Goal: Transaction & Acquisition: Purchase product/service

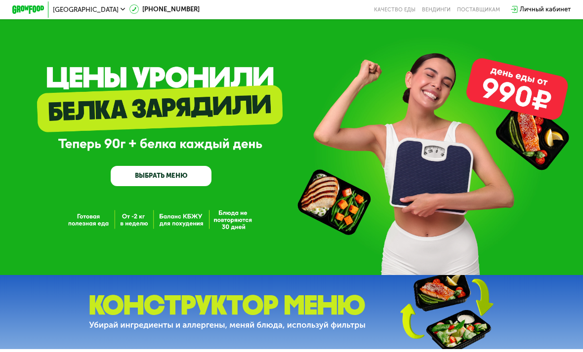
click at [132, 177] on link "ВЫБРАТЬ МЕНЮ" at bounding box center [161, 176] width 101 height 20
click at [150, 175] on link "ВЫБРАТЬ МЕНЮ" at bounding box center [161, 176] width 101 height 20
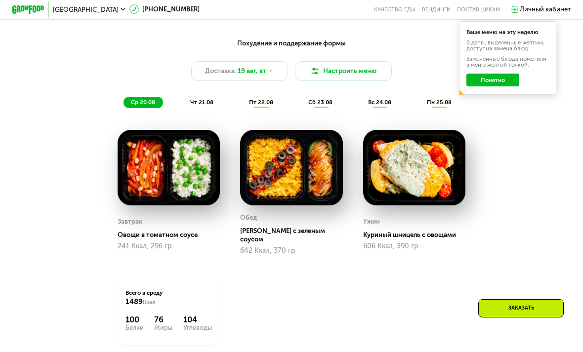
scroll to position [433, 0]
click at [331, 74] on button "Настроить меню" at bounding box center [343, 71] width 97 height 19
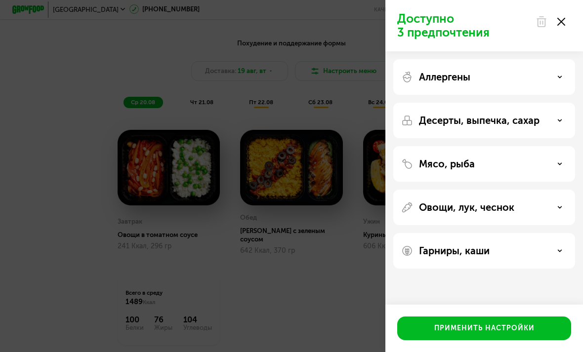
click at [40, 146] on div "Доступно 3 предпочтения Аллергены Десерты, выпечка, сахар Мясо, рыба Овощи, лук…" at bounding box center [291, 176] width 583 height 352
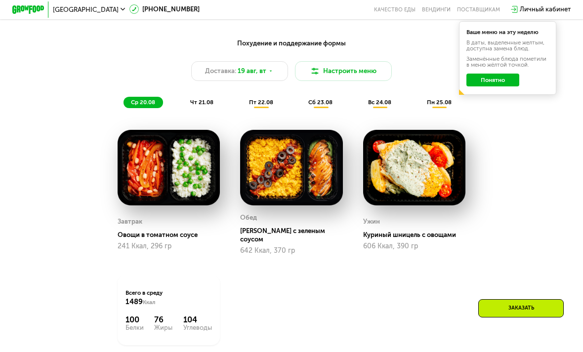
click at [219, 78] on div "Доставка: 19 авг, вт" at bounding box center [239, 70] width 97 height 19
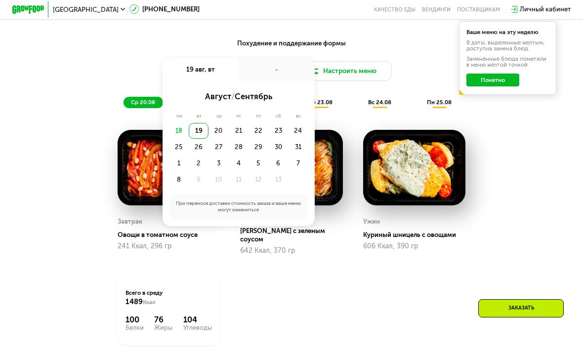
click at [531, 192] on div "Похудение и поддержание формы Доставка: 19 авг, вт 19 авг, вт - август / сентяб…" at bounding box center [291, 206] width 499 height 345
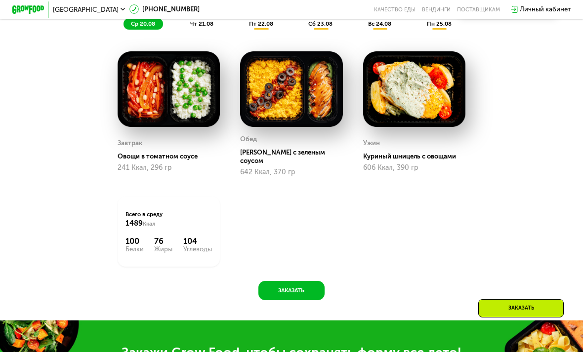
click at [572, 145] on div "Похудение и поддержание формы Доставка: 19 авг, вт Настроить меню ср 20.08 чт 2…" at bounding box center [291, 135] width 583 height 373
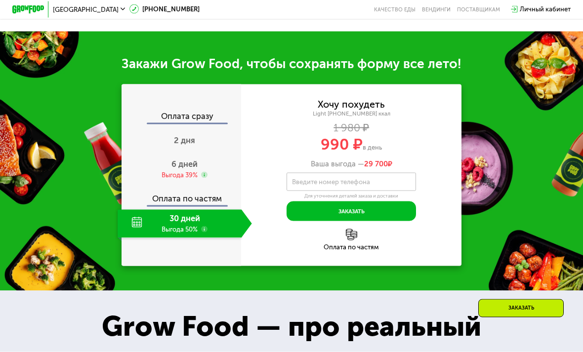
scroll to position [802, 0]
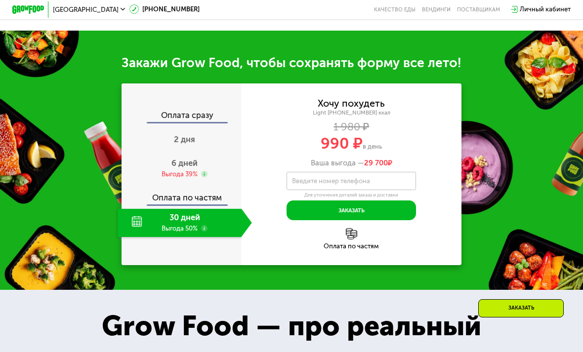
click at [180, 212] on div "30 дней Выгода 50%" at bounding box center [180, 223] width 124 height 28
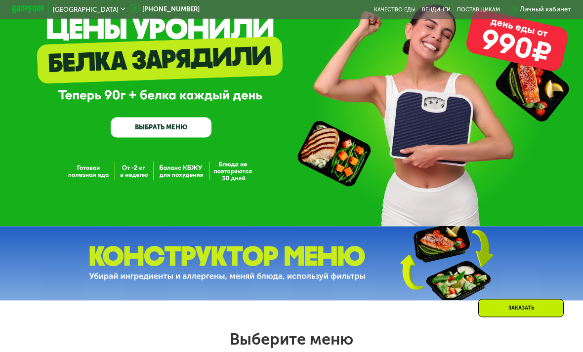
scroll to position [0, 0]
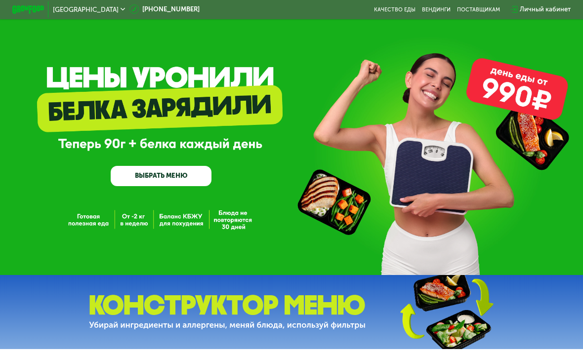
click at [172, 184] on link "ВЫБРАТЬ МЕНЮ" at bounding box center [161, 176] width 101 height 20
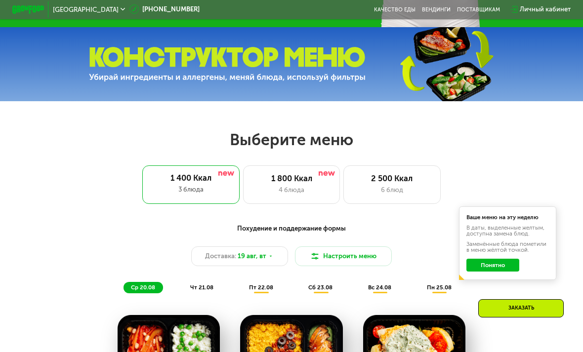
scroll to position [359, 0]
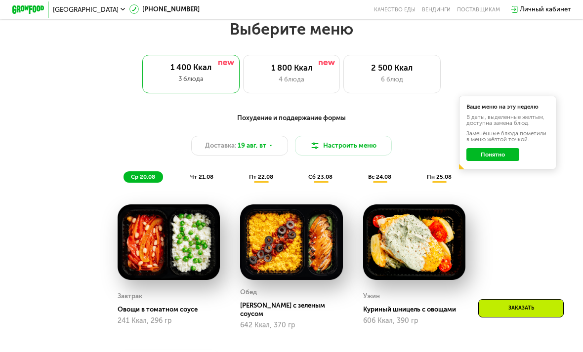
click at [302, 72] on div "1 800 Ккал" at bounding box center [291, 68] width 80 height 10
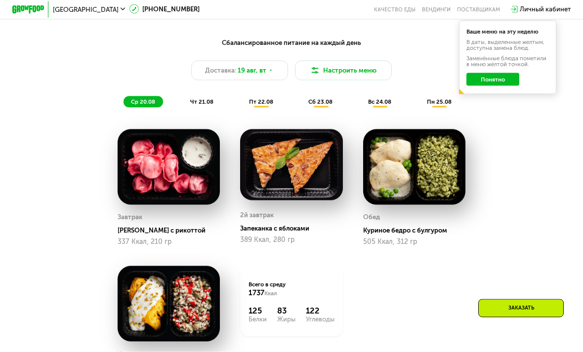
scroll to position [434, 0]
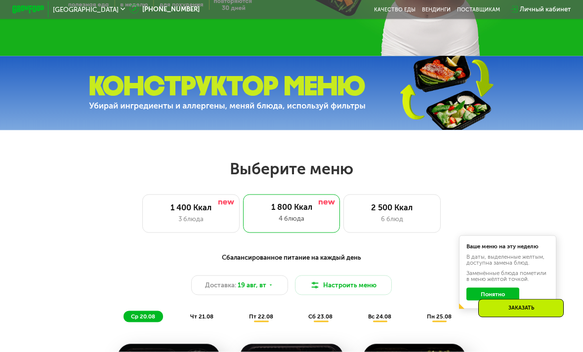
click at [211, 219] on div "3 блюда" at bounding box center [191, 219] width 80 height 10
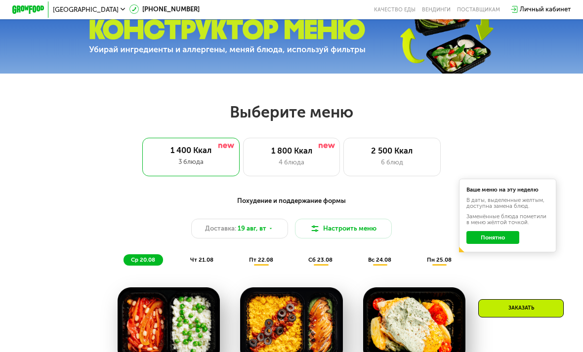
scroll to position [275, 0]
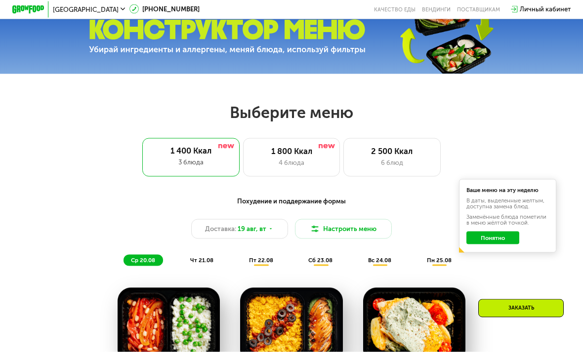
click at [283, 159] on div "4 блюда" at bounding box center [291, 163] width 80 height 10
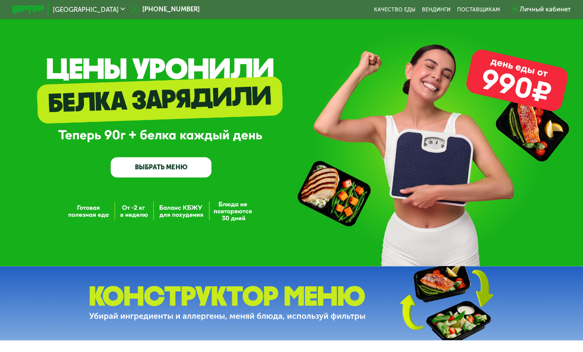
scroll to position [0, 0]
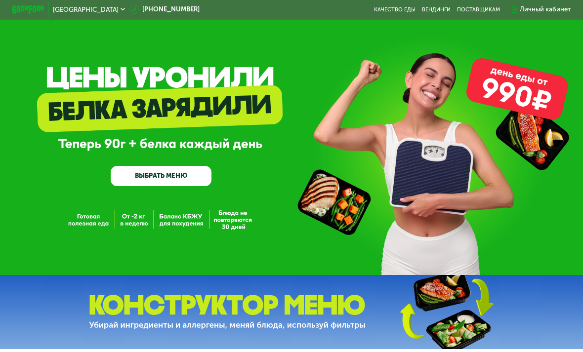
click at [32, 12] on img at bounding box center [28, 9] width 32 height 8
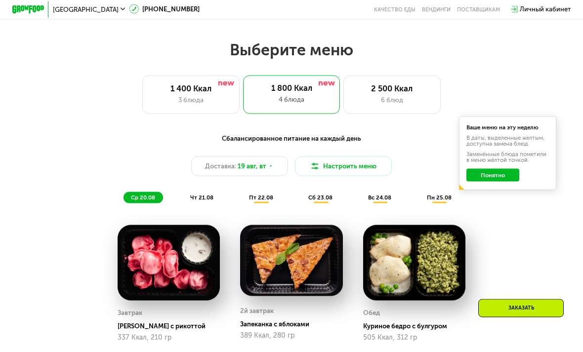
click at [407, 89] on div "2 500 Ккал" at bounding box center [392, 89] width 80 height 10
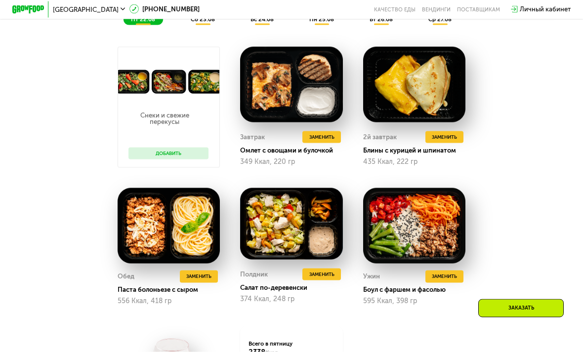
scroll to position [517, 0]
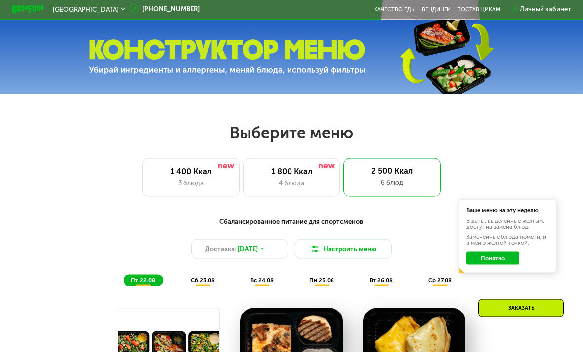
click at [193, 173] on div "1 400 Ккал" at bounding box center [191, 172] width 80 height 10
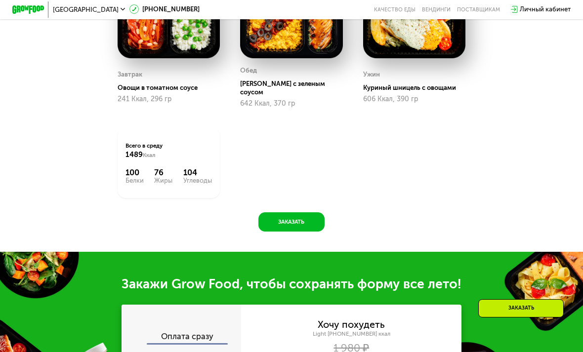
click at [289, 217] on button "Заказать" at bounding box center [291, 221] width 66 height 19
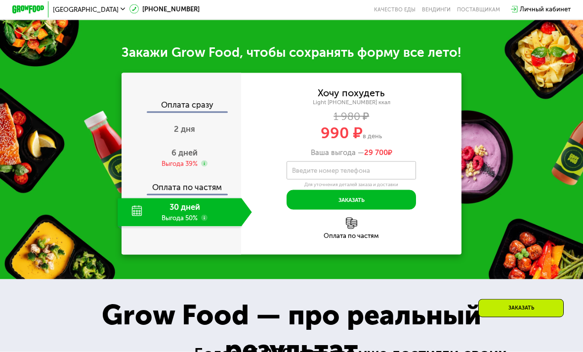
scroll to position [822, 0]
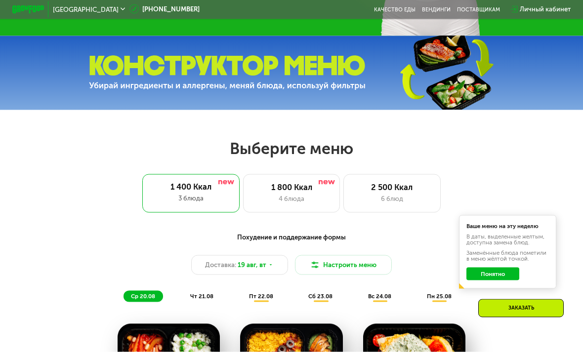
click at [403, 199] on div "6 блюд" at bounding box center [392, 199] width 80 height 10
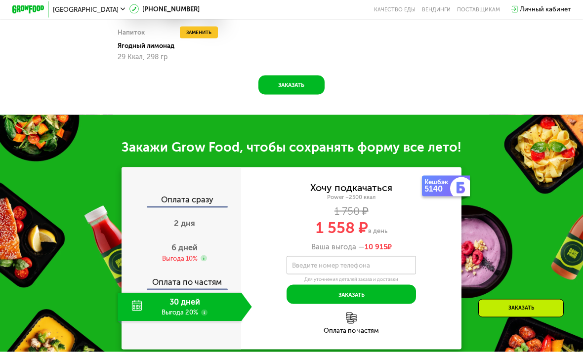
scroll to position [897, 0]
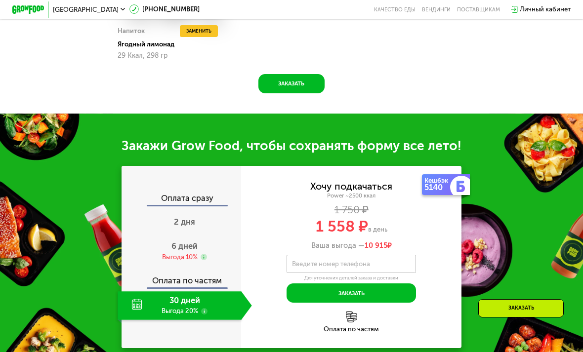
click at [400, 290] on button "Заказать" at bounding box center [351, 293] width 129 height 19
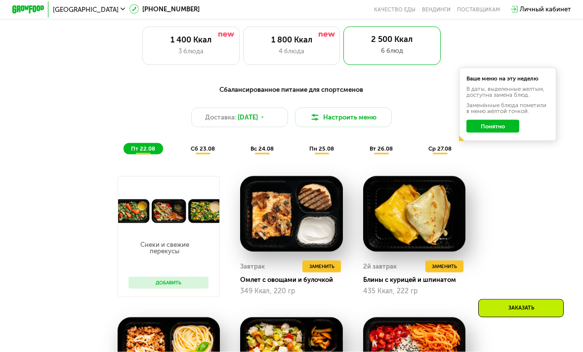
click at [191, 53] on div "3 блюда" at bounding box center [191, 51] width 80 height 10
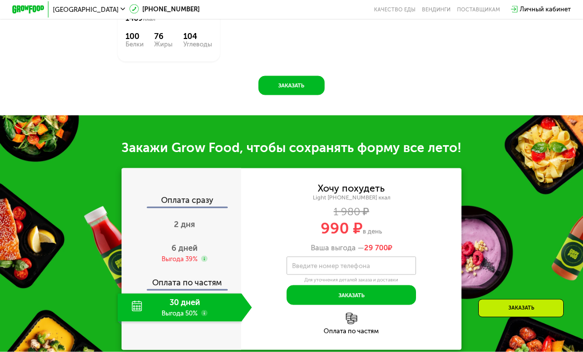
scroll to position [717, 0]
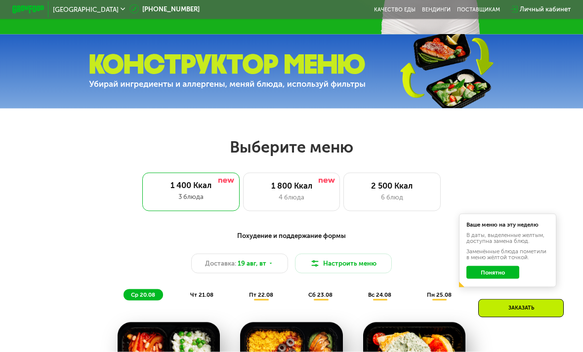
click at [408, 200] on div "6 блюд" at bounding box center [392, 198] width 80 height 10
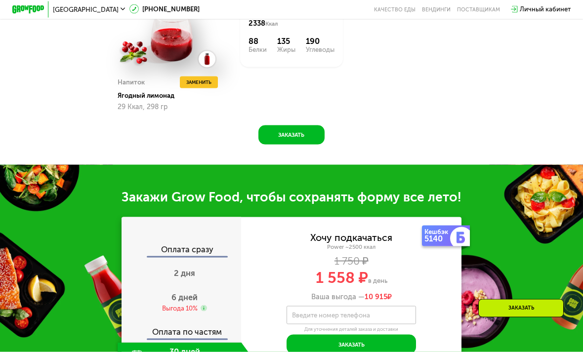
scroll to position [845, 0]
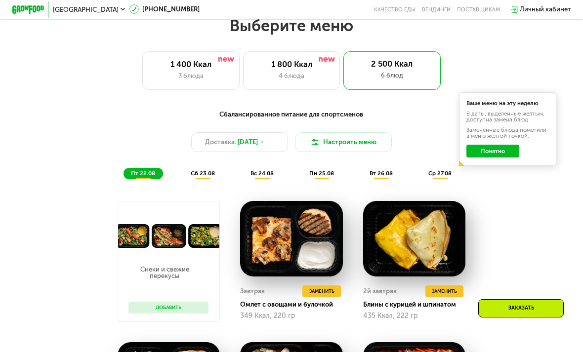
click at [173, 66] on div "1 400 Ккал" at bounding box center [191, 65] width 80 height 10
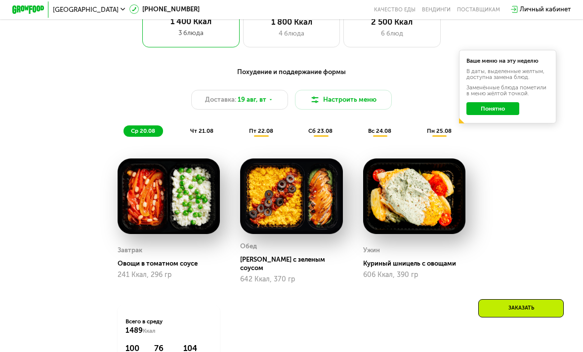
scroll to position [403, 0]
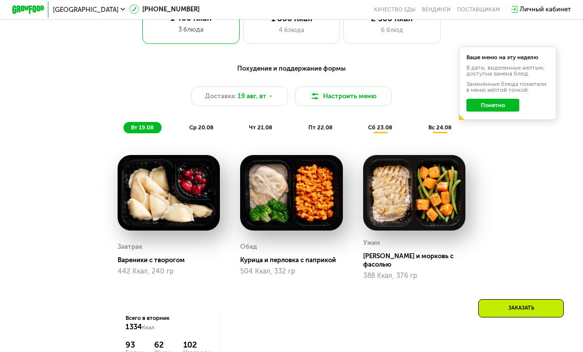
scroll to position [404, 0]
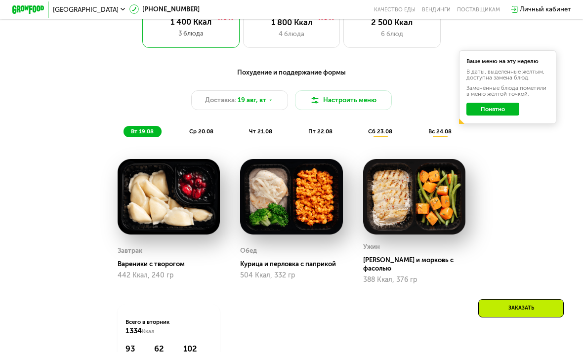
click at [380, 3] on div "[GEOGRAPHIC_DATA] [PHONE_NUMBER] Качество еды [PERSON_NAME] поставщикам Личный …" at bounding box center [291, 9] width 567 height 18
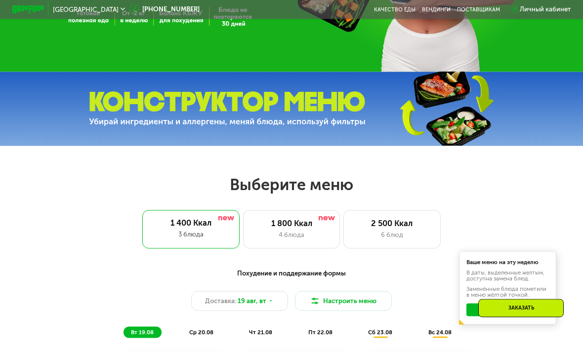
scroll to position [196, 0]
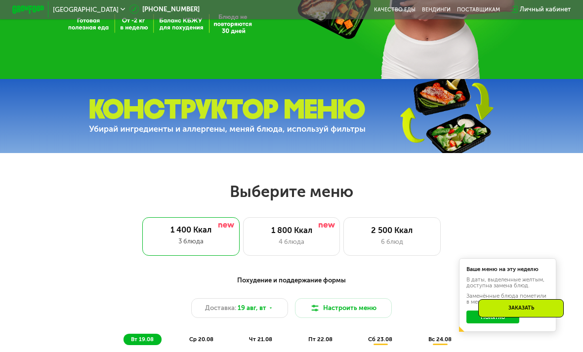
click at [308, 243] on div "4 блюда" at bounding box center [291, 242] width 80 height 10
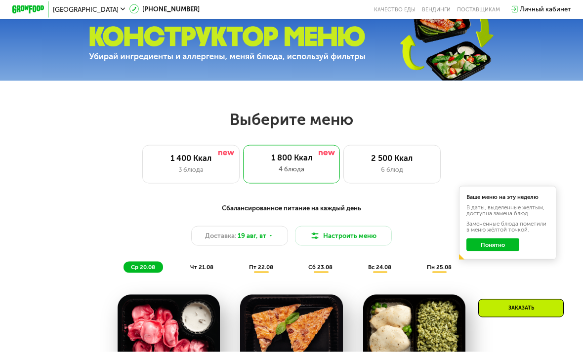
scroll to position [260, 0]
